Goal: Navigation & Orientation: Understand site structure

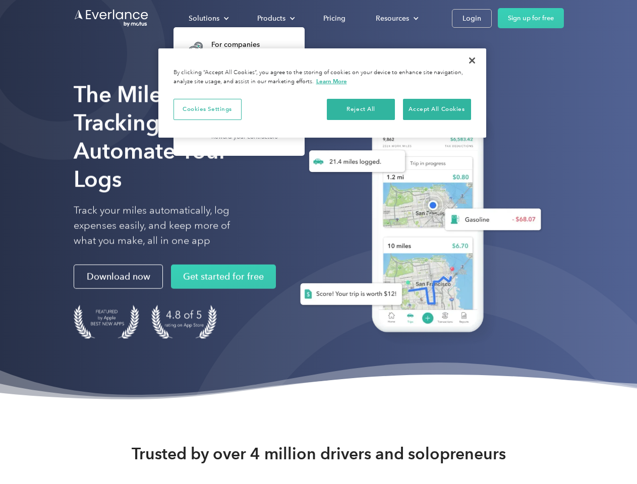
click at [208, 18] on div "Solutions" at bounding box center [204, 18] width 31 height 13
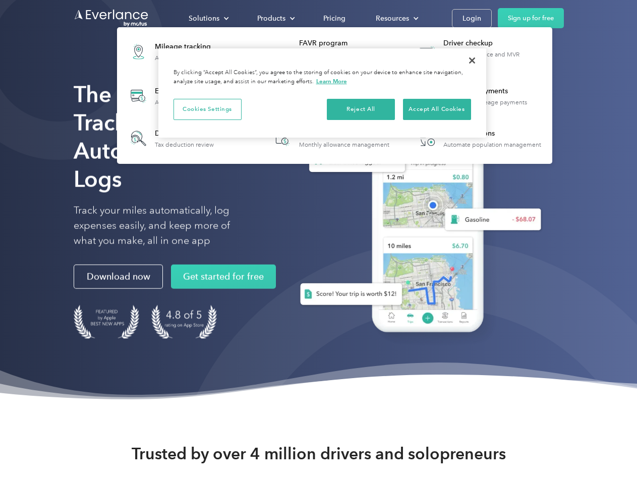
click at [275, 18] on div "Products" at bounding box center [271, 18] width 28 height 13
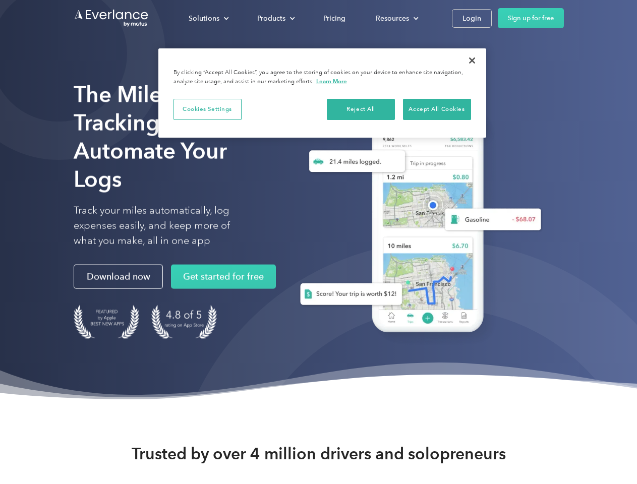
click at [396, 18] on div "Resources" at bounding box center [392, 18] width 33 height 13
click at [207, 109] on button "Cookies Settings" at bounding box center [208, 109] width 68 height 21
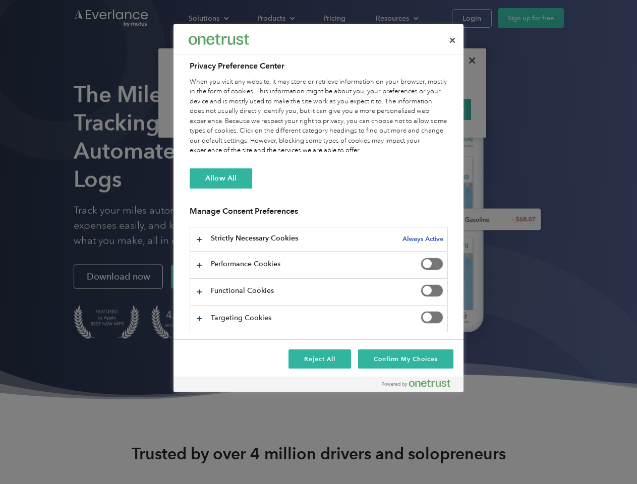
click at [361, 109] on div "When you visit any website, it may store or retrieve information on your browse…" at bounding box center [319, 116] width 258 height 79
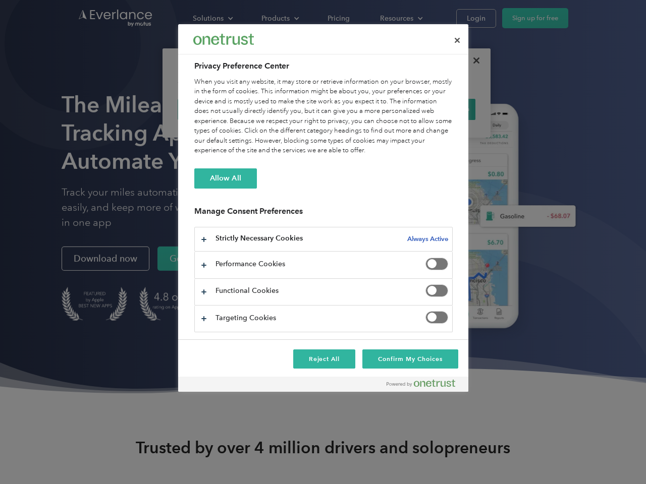
click at [437, 109] on div "When you visit any website, it may store or retrieve information on your browse…" at bounding box center [323, 116] width 258 height 79
click at [472, 61] on div at bounding box center [323, 242] width 646 height 484
